Goal: Information Seeking & Learning: Learn about a topic

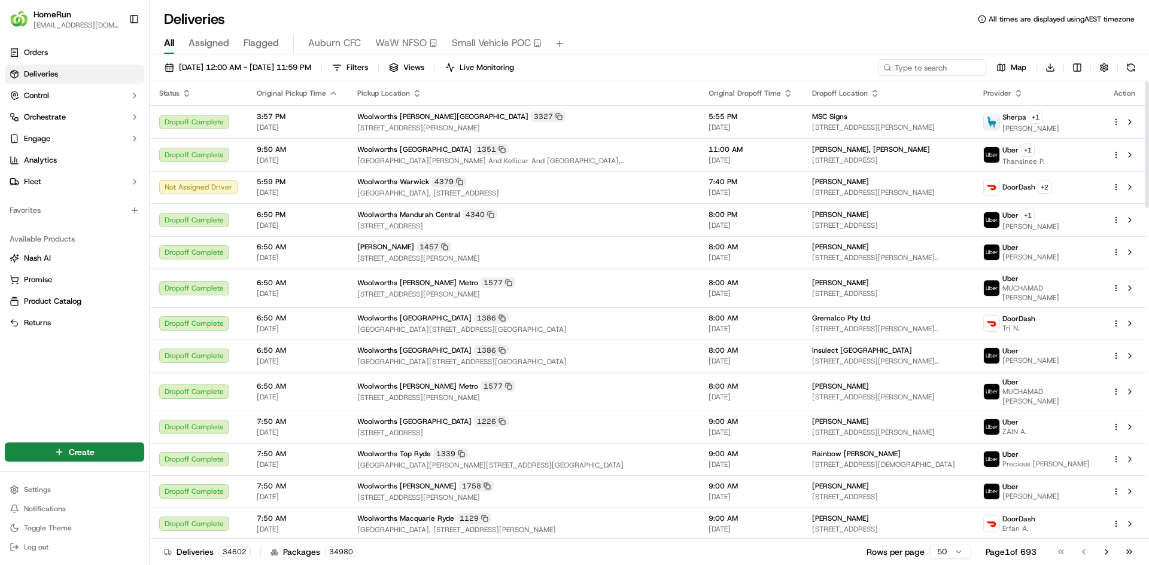
click at [358, 31] on div "All Assigned Flagged Auburn CFC WaW NFSO Small Vehicle POC" at bounding box center [649, 42] width 999 height 26
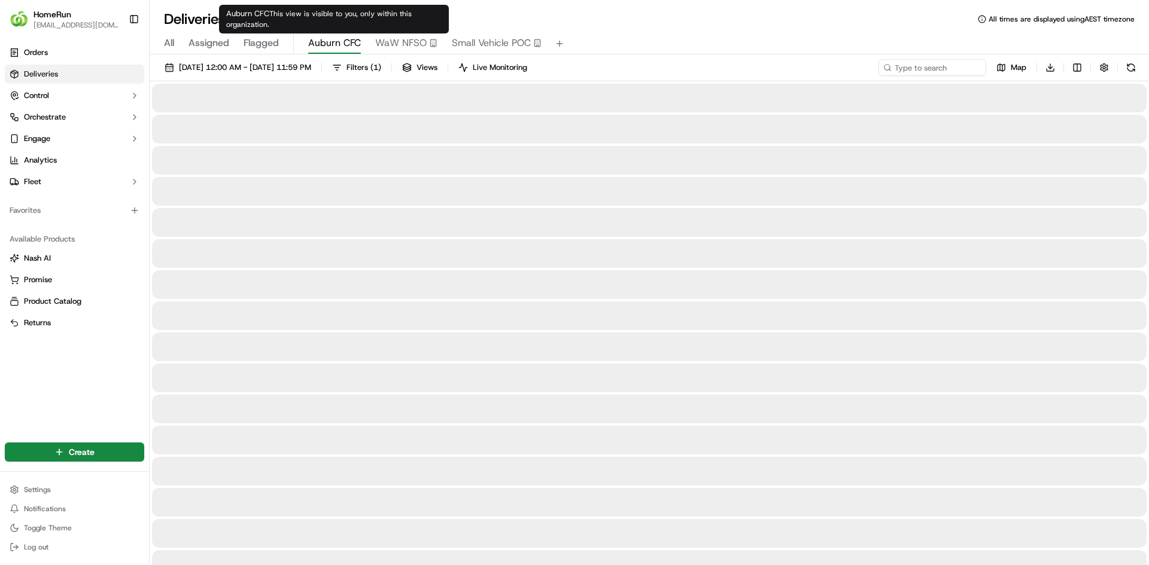
click at [340, 38] on span "Auburn CFC" at bounding box center [334, 43] width 53 height 14
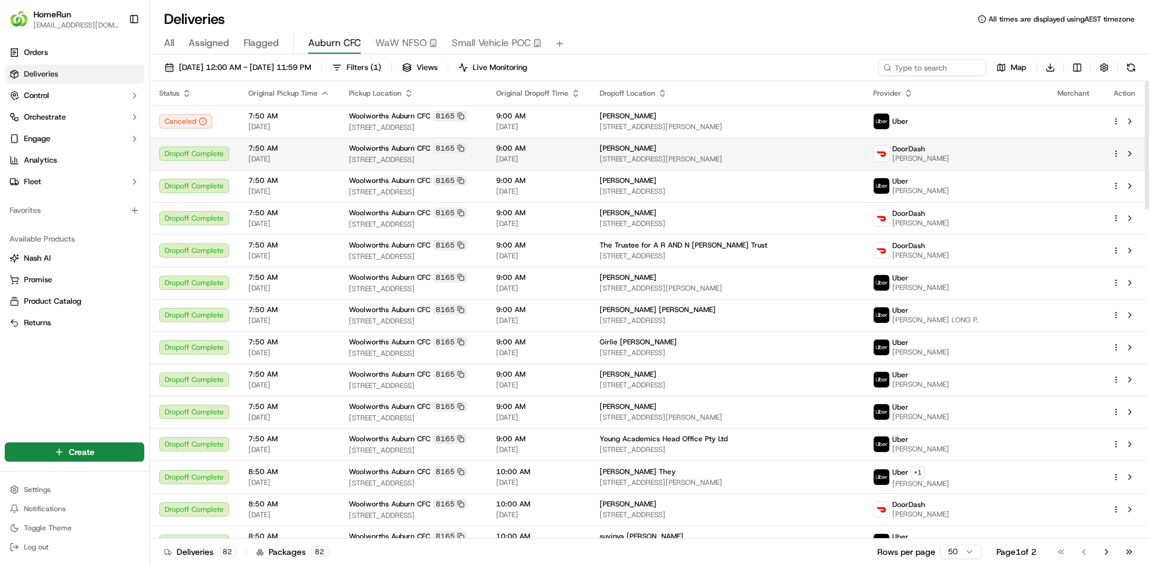
click at [722, 153] on div "[PERSON_NAME] [STREET_ADDRESS][PERSON_NAME]" at bounding box center [726, 154] width 254 height 20
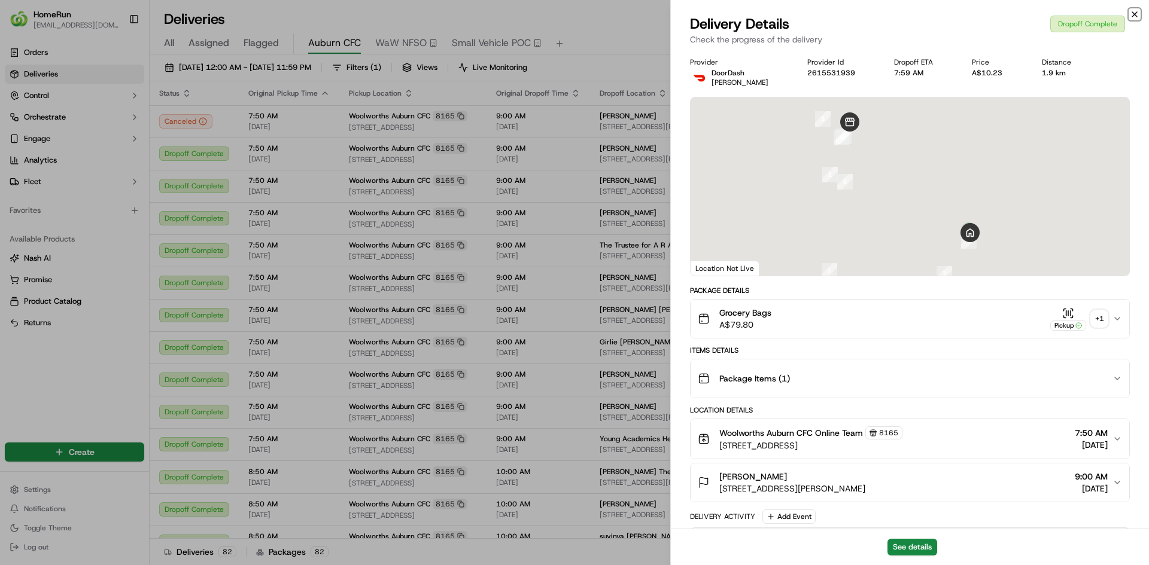
click at [1132, 13] on icon "button" at bounding box center [1135, 15] width 10 height 10
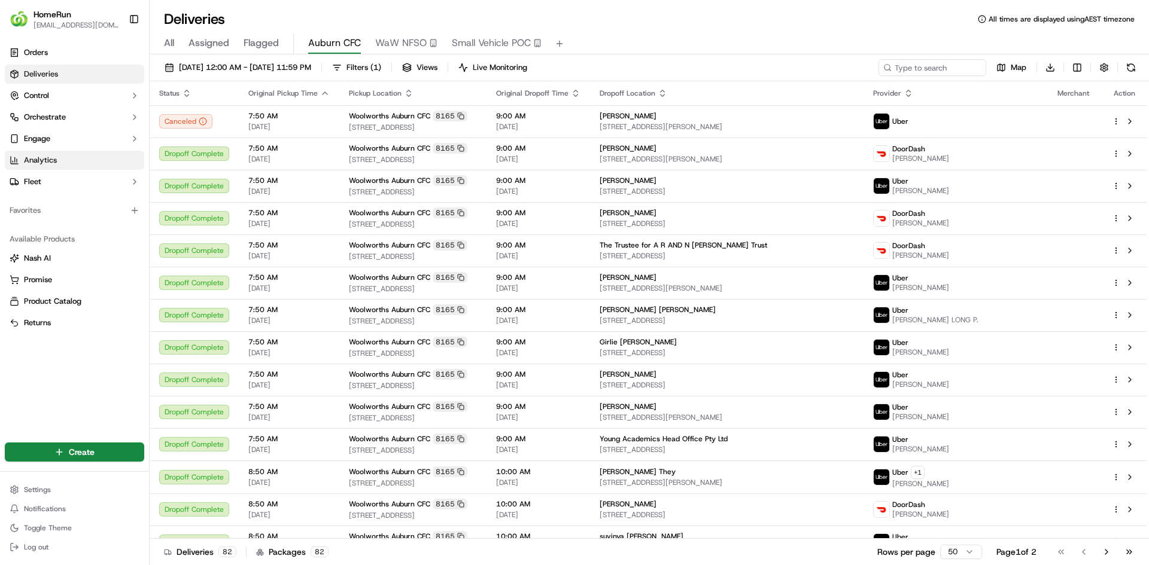
click at [67, 160] on link "Analytics" at bounding box center [74, 160] width 139 height 19
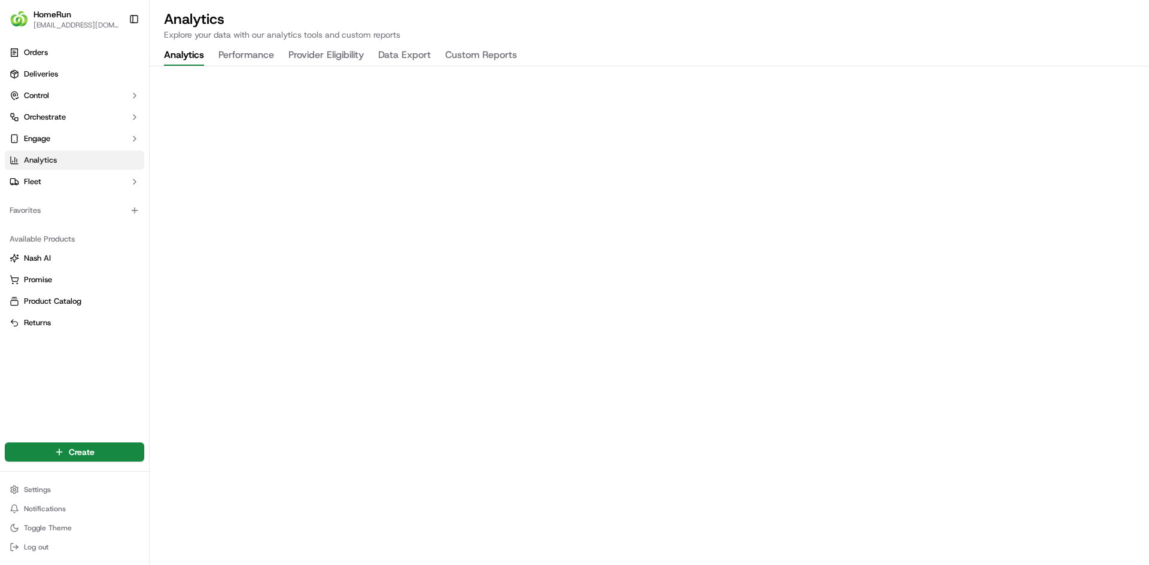
click at [477, 54] on button "Custom Reports" at bounding box center [481, 55] width 72 height 20
click at [70, 52] on link "Orders" at bounding box center [74, 52] width 139 height 19
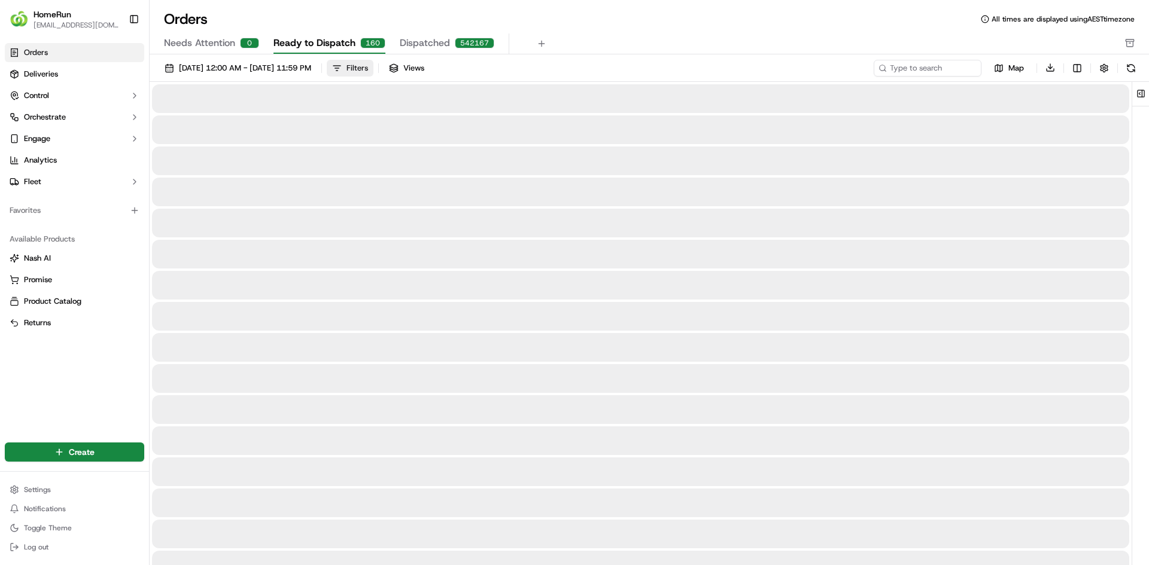
click at [368, 68] on div "Filters" at bounding box center [357, 68] width 22 height 11
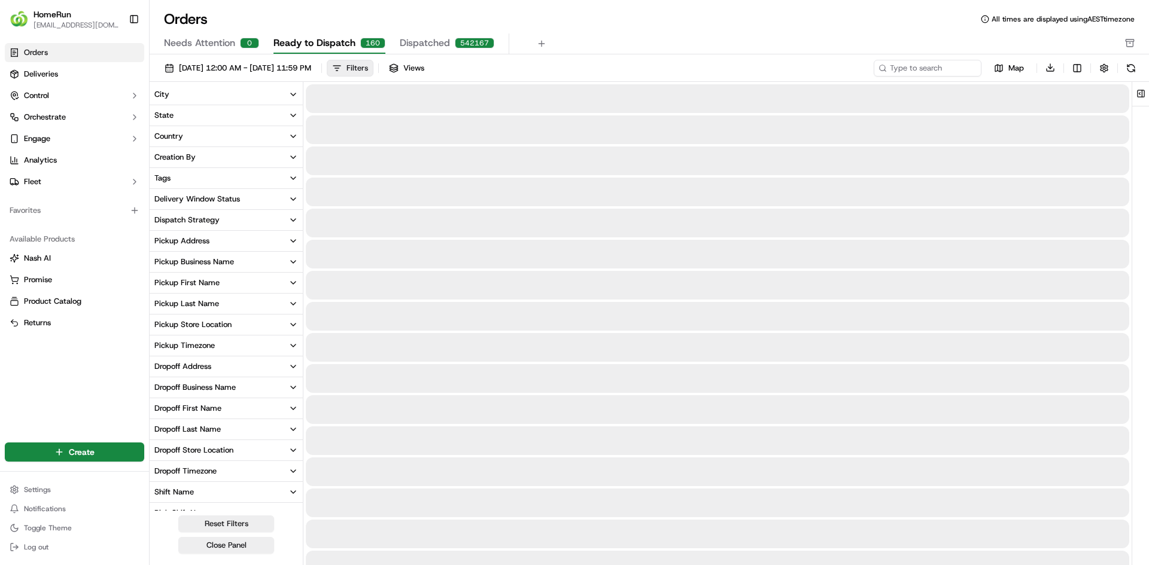
click at [368, 72] on div "Filters" at bounding box center [357, 68] width 22 height 11
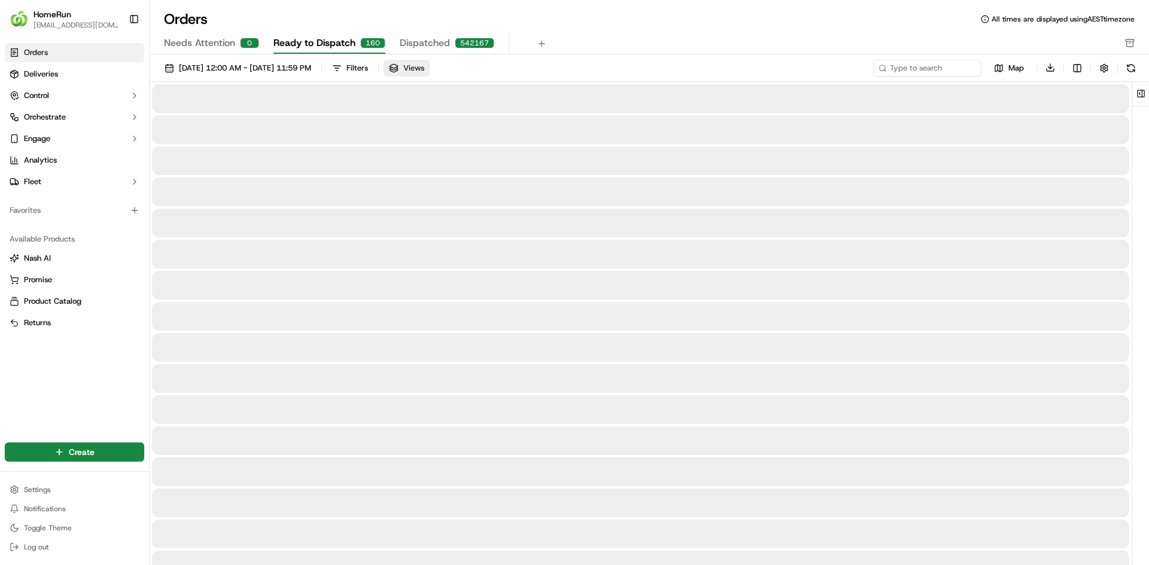
click at [424, 72] on span "Views" at bounding box center [413, 68] width 21 height 11
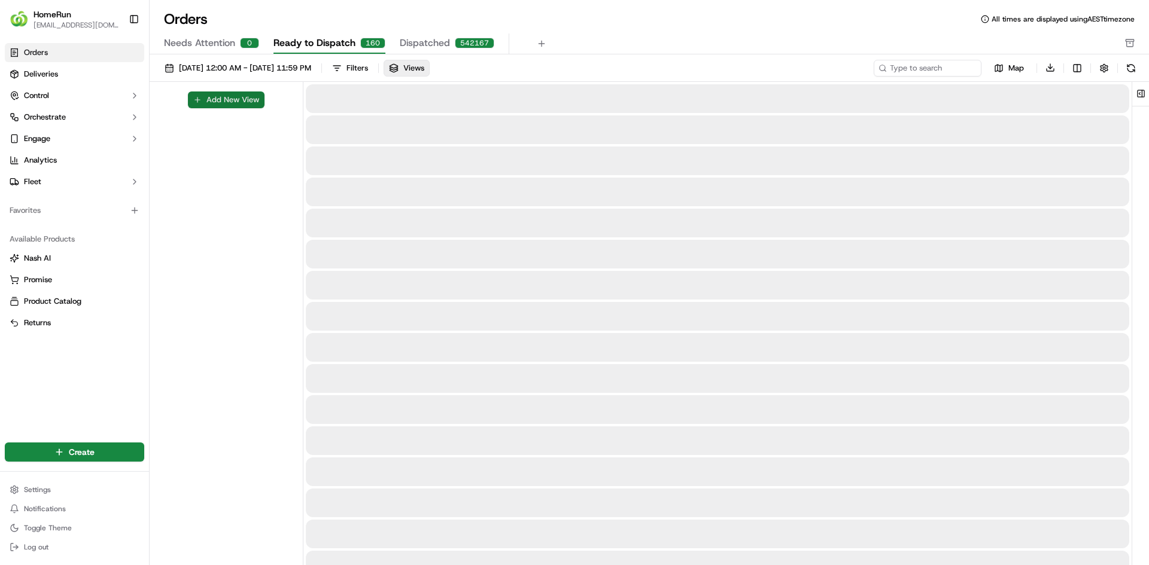
click at [219, 108] on button "Add New View" at bounding box center [226, 100] width 77 height 17
click at [277, 103] on button "button" at bounding box center [280, 104] width 15 height 15
click at [41, 75] on span "Deliveries" at bounding box center [41, 74] width 34 height 11
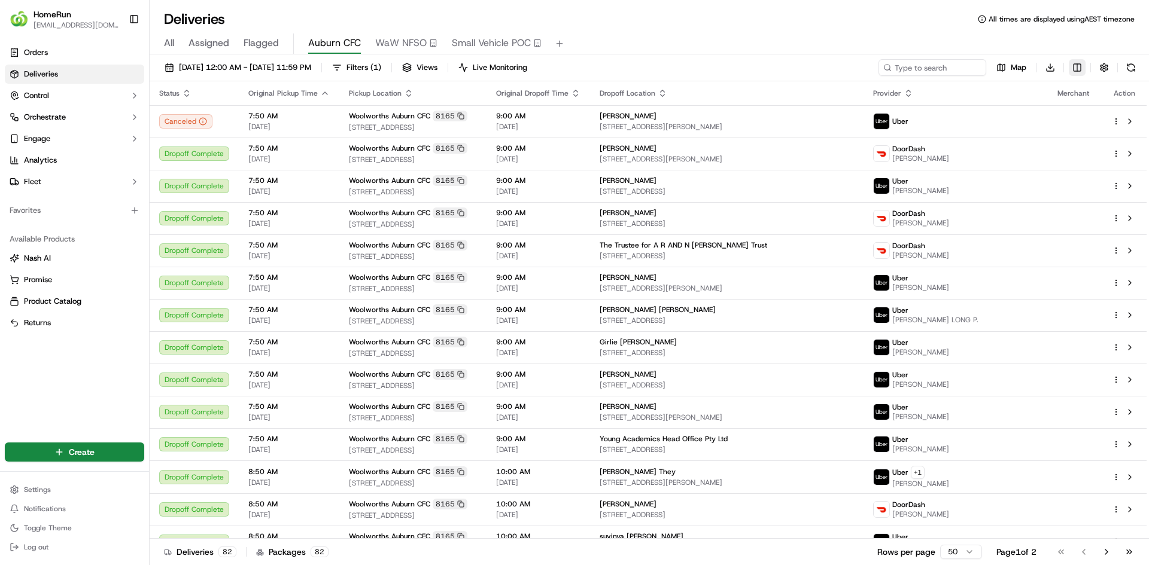
click at [1077, 69] on html "HomeRun [EMAIL_ADDRESS][DOMAIN_NAME] Toggle Sidebar Orders Deliveries Control O…" at bounding box center [574, 282] width 1149 height 565
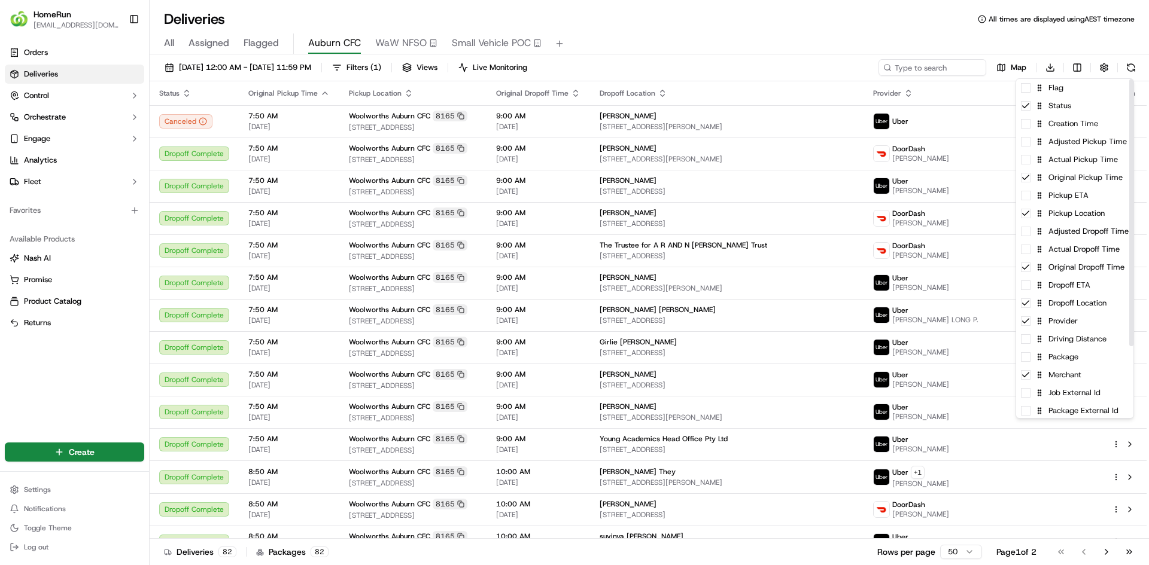
click at [912, 34] on html "HomeRun [EMAIL_ADDRESS][DOMAIN_NAME] Toggle Sidebar Orders Deliveries Control O…" at bounding box center [574, 282] width 1149 height 565
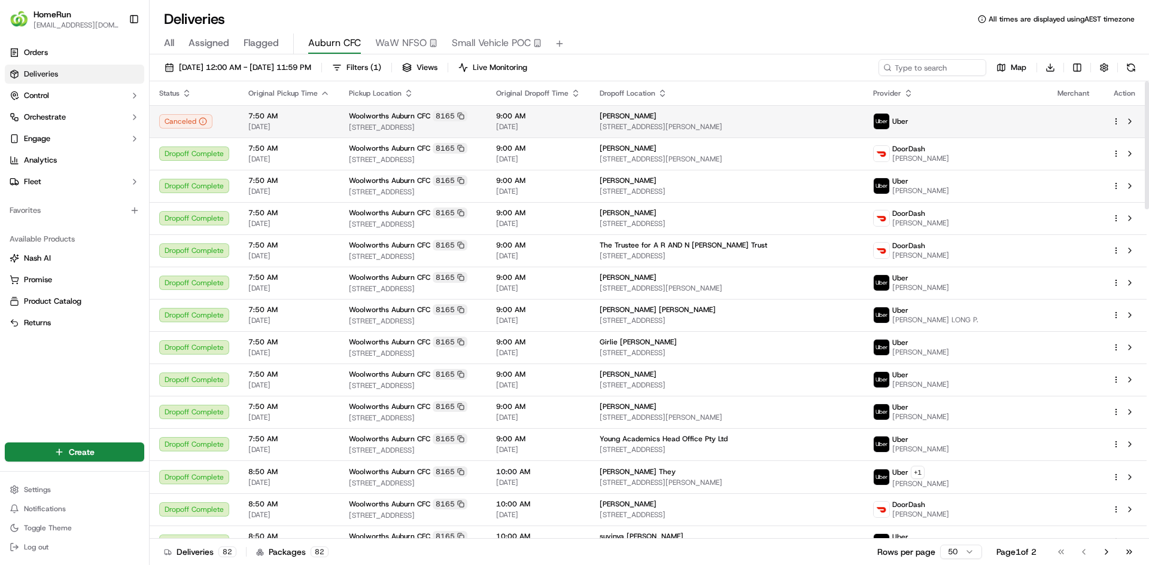
click at [805, 124] on span "[STREET_ADDRESS][PERSON_NAME]" at bounding box center [726, 127] width 254 height 10
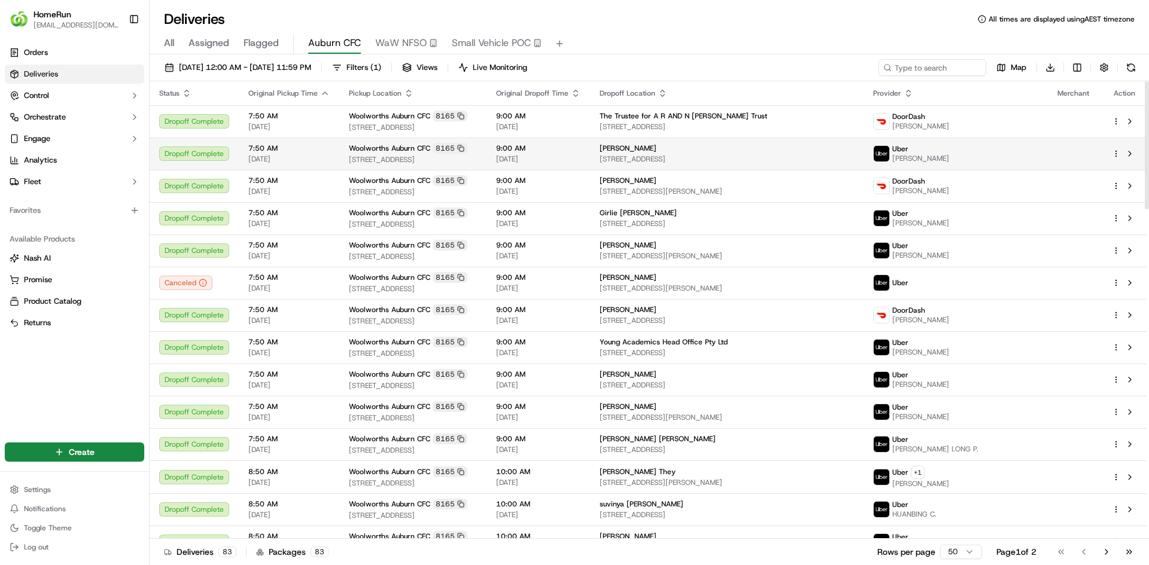
click at [608, 151] on td "[PERSON_NAME] [STREET_ADDRESS][PERSON_NAME]" at bounding box center [726, 154] width 273 height 32
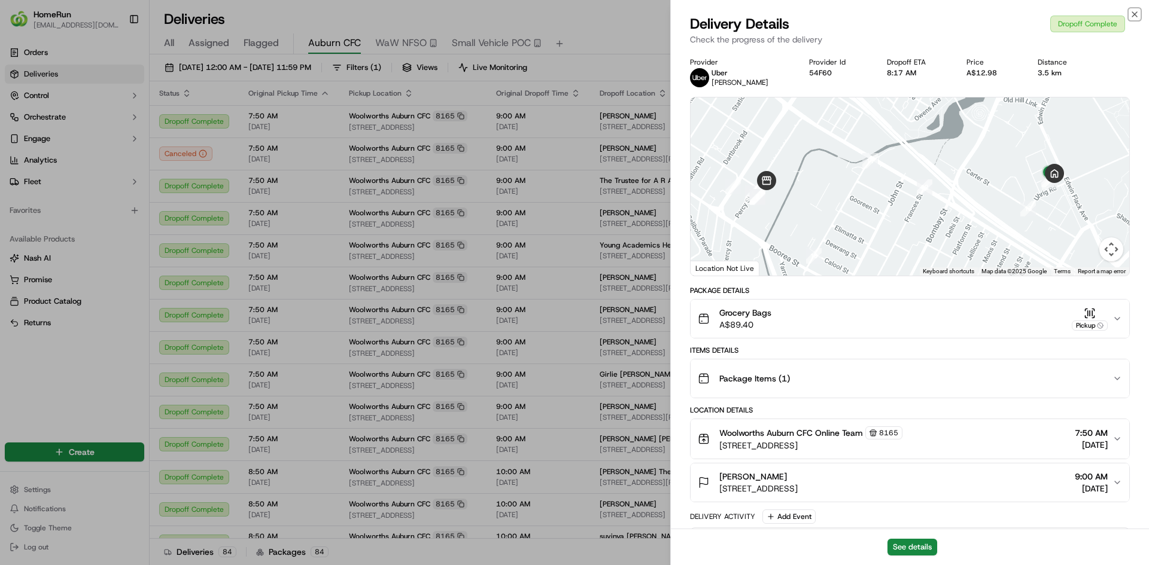
click at [1132, 17] on icon "button" at bounding box center [1134, 14] width 5 height 5
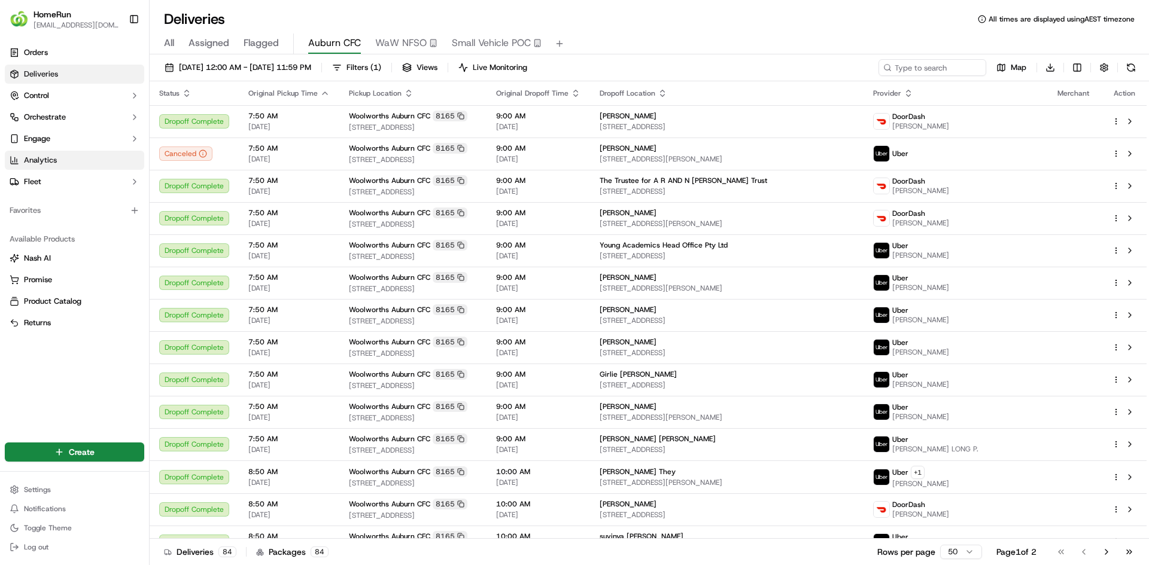
click at [86, 162] on link "Analytics" at bounding box center [74, 160] width 139 height 19
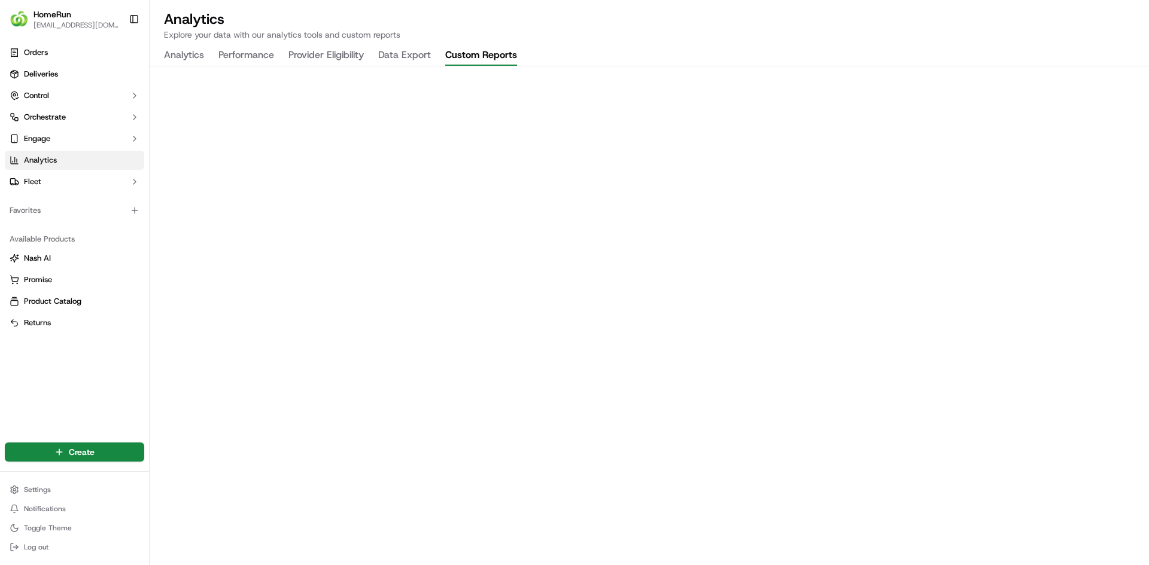
click at [507, 57] on button "Custom Reports" at bounding box center [481, 55] width 72 height 20
click at [187, 54] on button "Analytics" at bounding box center [184, 55] width 40 height 20
click at [249, 53] on button "Performance" at bounding box center [246, 55] width 56 height 20
click at [345, 58] on button "Provider Eligibility" at bounding box center [325, 55] width 75 height 20
click at [387, 57] on button "Data Export" at bounding box center [404, 55] width 53 height 20
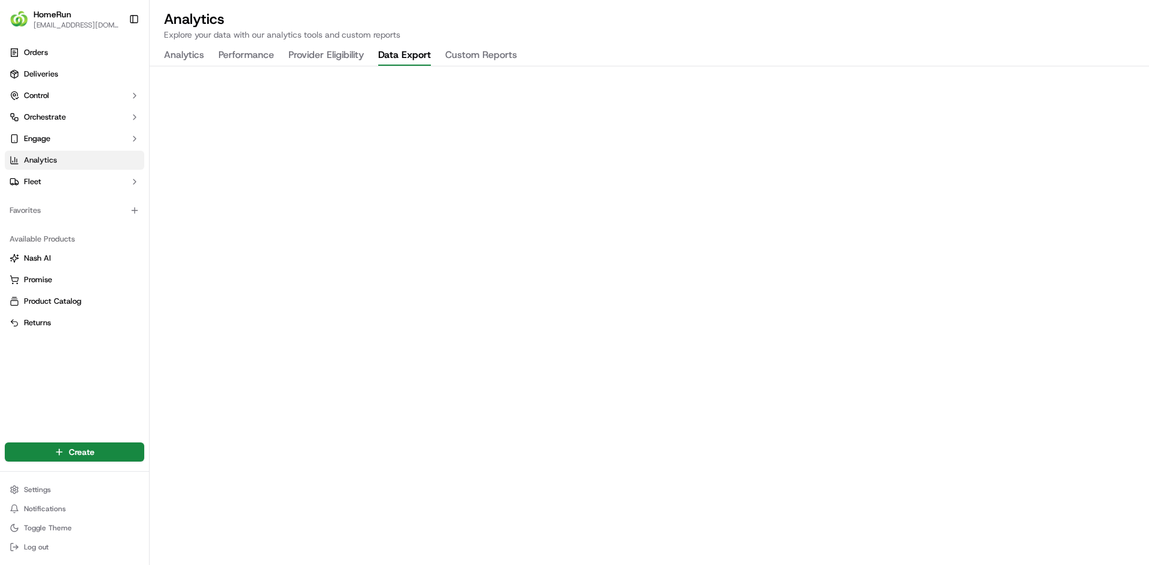
click at [194, 54] on button "Analytics" at bounding box center [184, 55] width 40 height 20
click at [358, 57] on button "Provider Eligibility" at bounding box center [325, 55] width 75 height 20
click at [252, 49] on button "Performance" at bounding box center [246, 55] width 56 height 20
click at [188, 56] on button "Analytics" at bounding box center [184, 55] width 40 height 20
click at [255, 53] on button "Performance" at bounding box center [246, 55] width 56 height 20
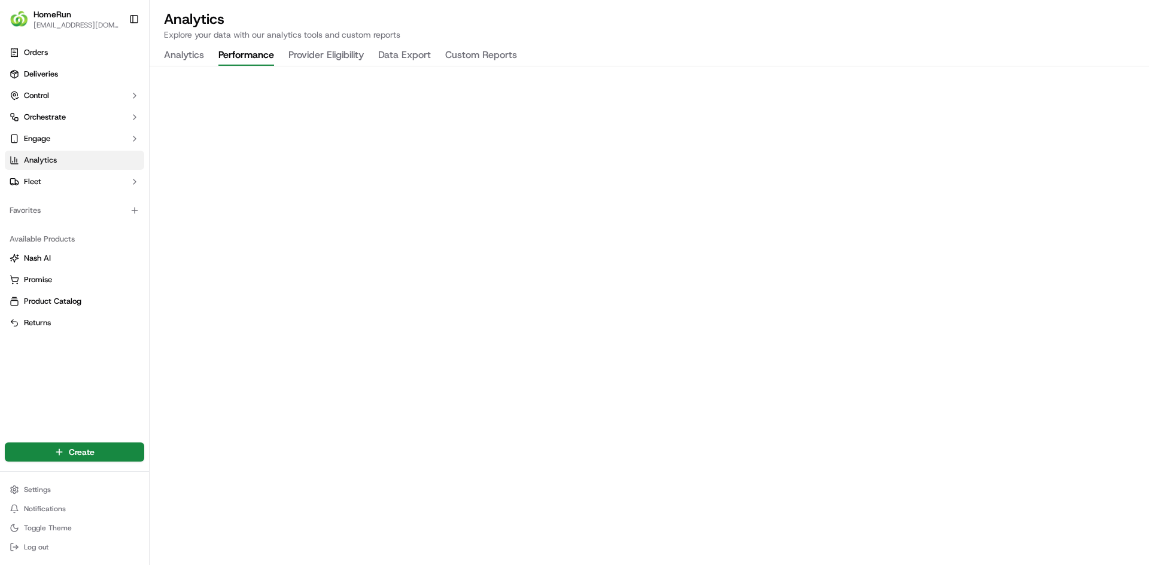
click at [412, 53] on button "Data Export" at bounding box center [404, 55] width 53 height 20
click at [190, 54] on button "Analytics" at bounding box center [184, 55] width 40 height 20
